Goal: Find specific page/section

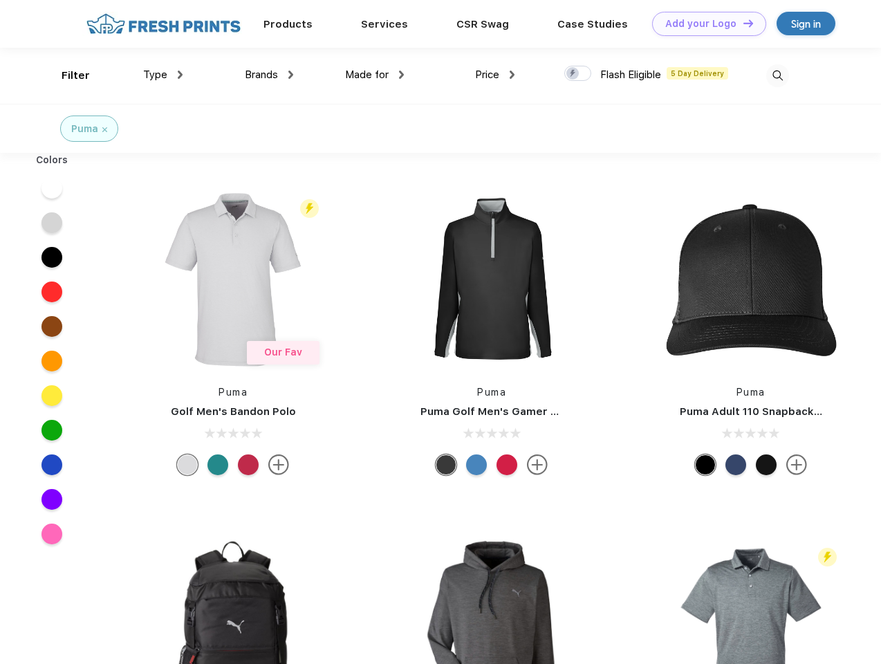
click at [704, 24] on link "Add your Logo Design Tool" at bounding box center [709, 24] width 114 height 24
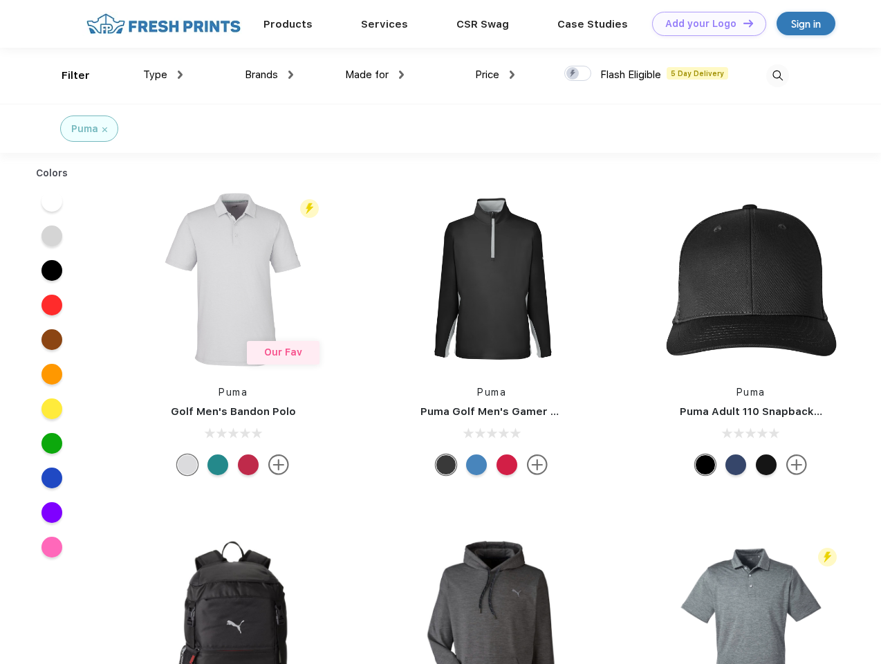
click at [0, 0] on div "Design Tool" at bounding box center [0, 0] width 0 height 0
click at [742, 23] on link "Add your Logo Design Tool" at bounding box center [709, 24] width 114 height 24
click at [66, 75] on div "Filter" at bounding box center [76, 76] width 28 height 16
click at [163, 75] on span "Type" at bounding box center [155, 74] width 24 height 12
click at [269, 75] on span "Brands" at bounding box center [261, 74] width 33 height 12
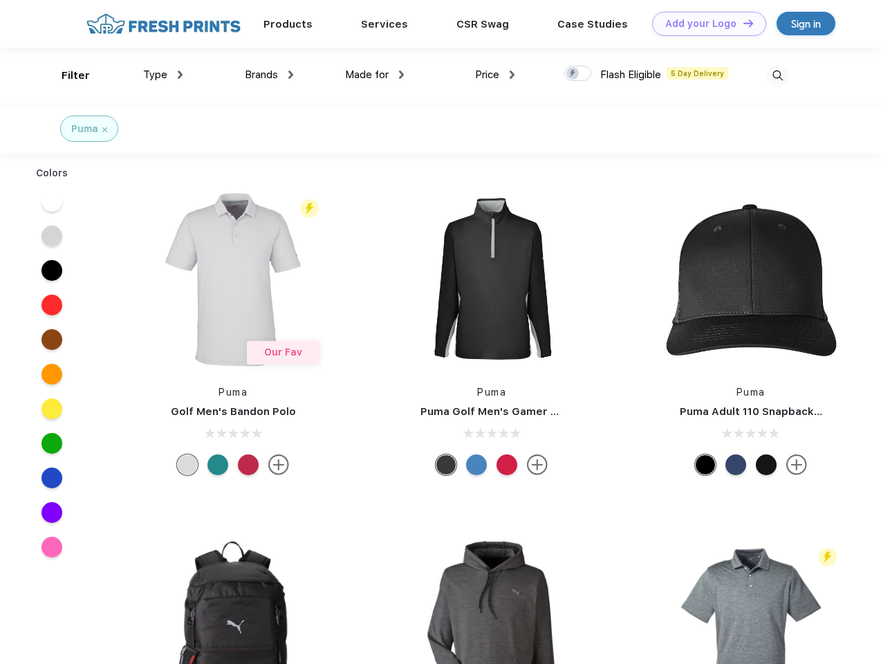
click at [375, 75] on span "Made for" at bounding box center [367, 74] width 44 height 12
click at [495, 75] on span "Price" at bounding box center [487, 74] width 24 height 12
click at [578, 74] on div at bounding box center [577, 73] width 27 height 15
click at [573, 74] on input "checkbox" at bounding box center [568, 69] width 9 height 9
click at [777, 75] on img at bounding box center [777, 75] width 23 height 23
